Goal: Task Accomplishment & Management: Manage account settings

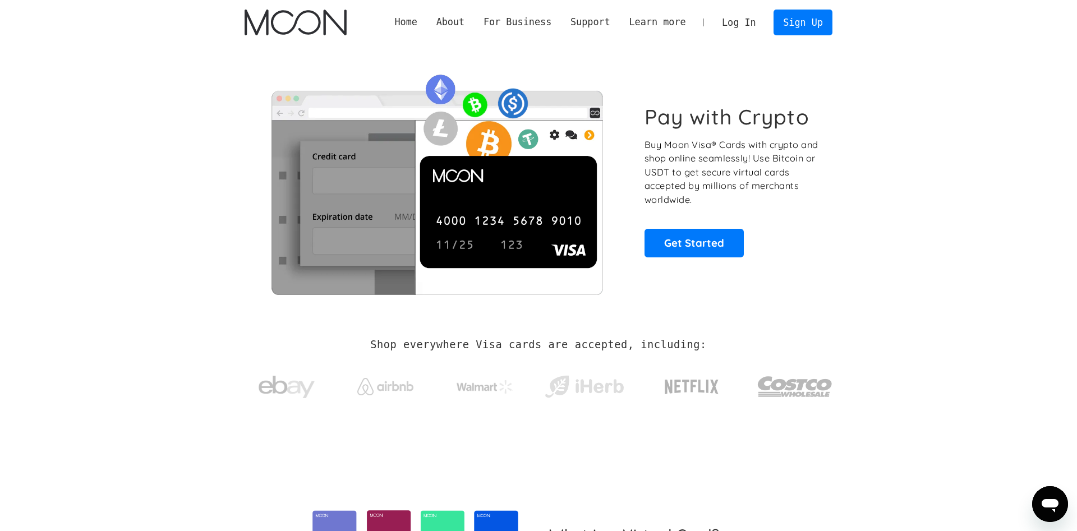
click at [740, 12] on link "Log In" at bounding box center [738, 22] width 53 height 25
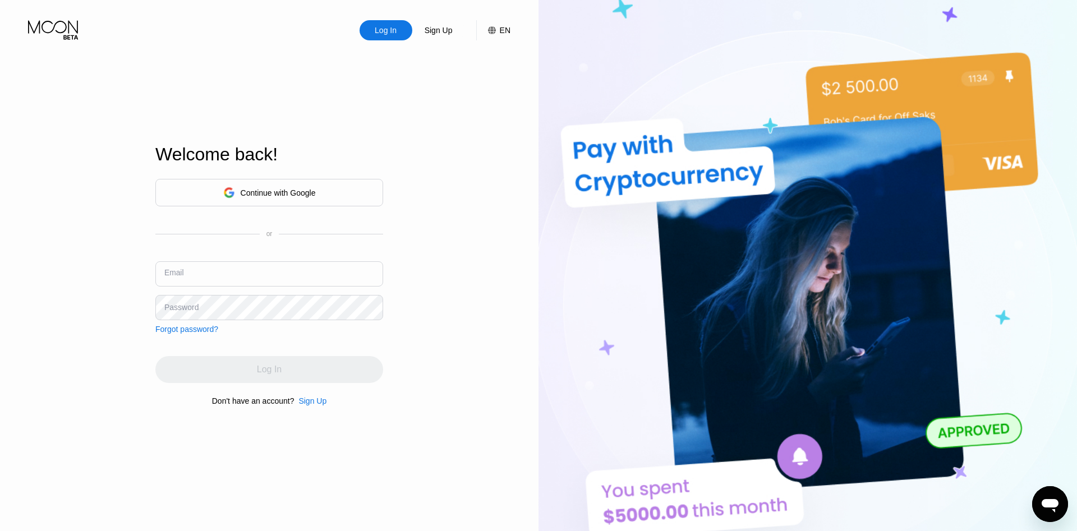
click at [272, 277] on input "text" at bounding box center [269, 273] width 228 height 25
type input "[EMAIL_ADDRESS][DOMAIN_NAME]"
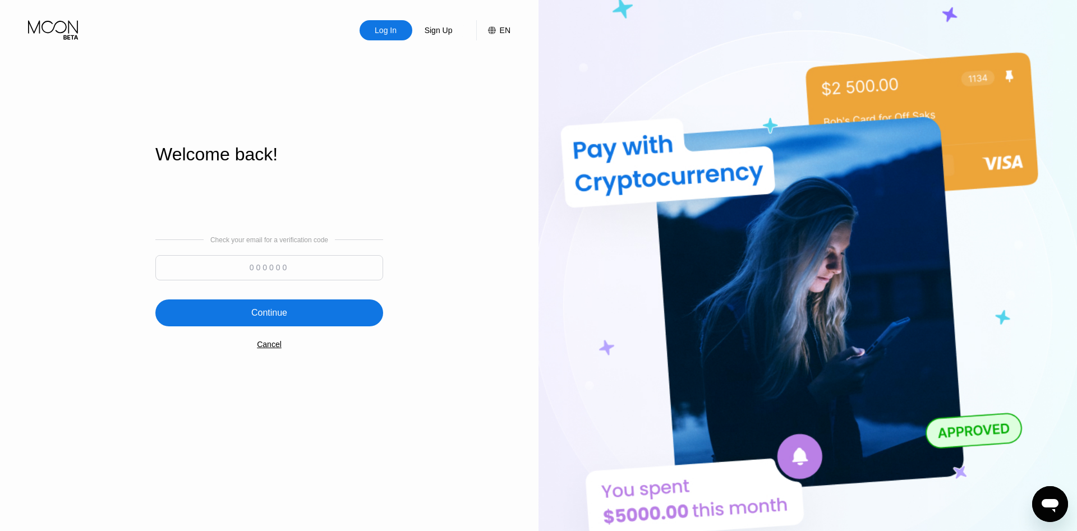
click at [262, 267] on input at bounding box center [269, 267] width 228 height 25
paste input "525653"
type input "525653"
click at [319, 315] on div "Continue" at bounding box center [269, 313] width 228 height 27
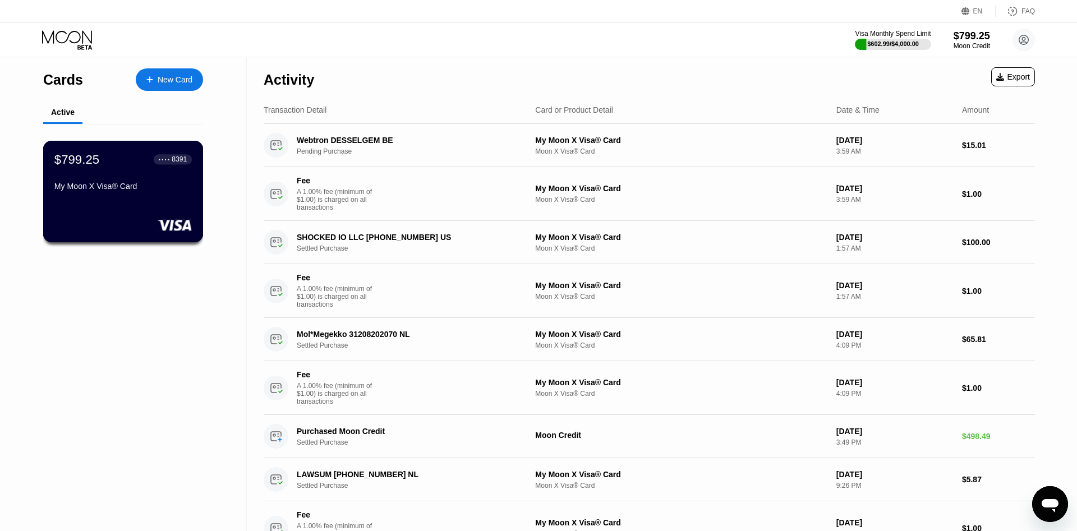
click at [100, 191] on div "My Moon X Visa® Card" at bounding box center [122, 186] width 137 height 9
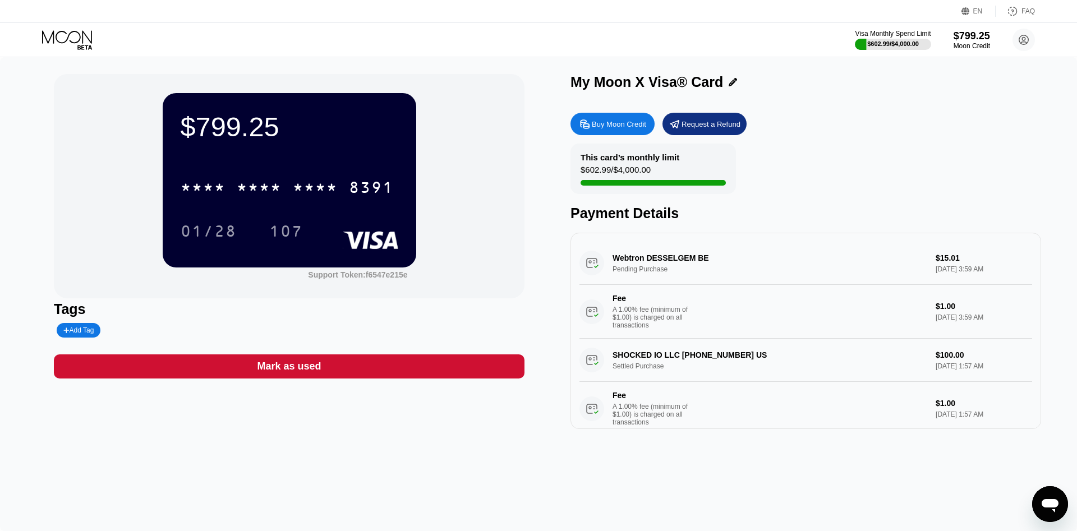
click at [211, 197] on div "* * * *" at bounding box center [203, 189] width 45 height 18
